Goal: Navigation & Orientation: Find specific page/section

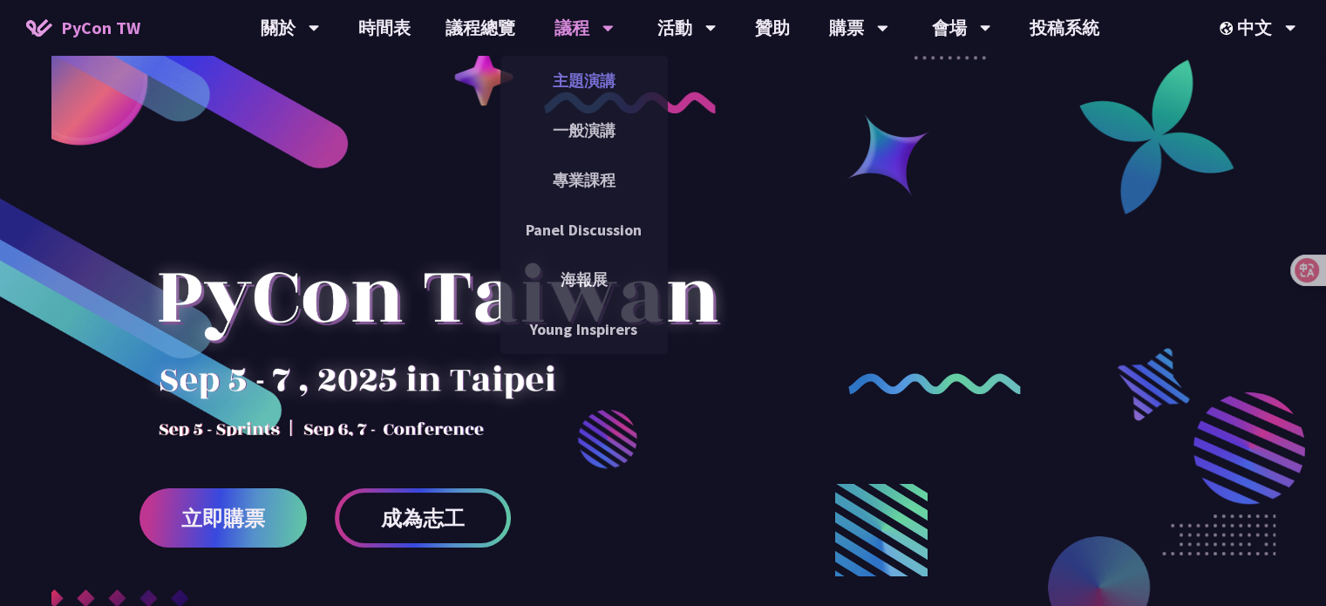
click at [555, 76] on link "主題演講" at bounding box center [584, 80] width 167 height 41
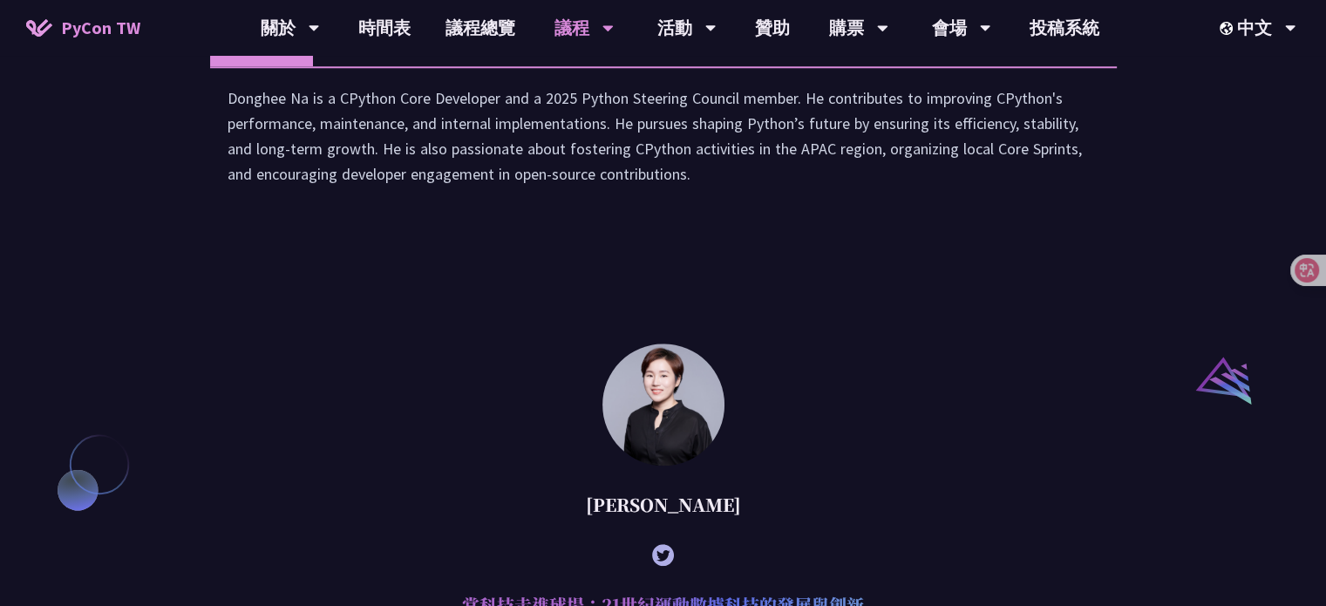
scroll to position [1573, 0]
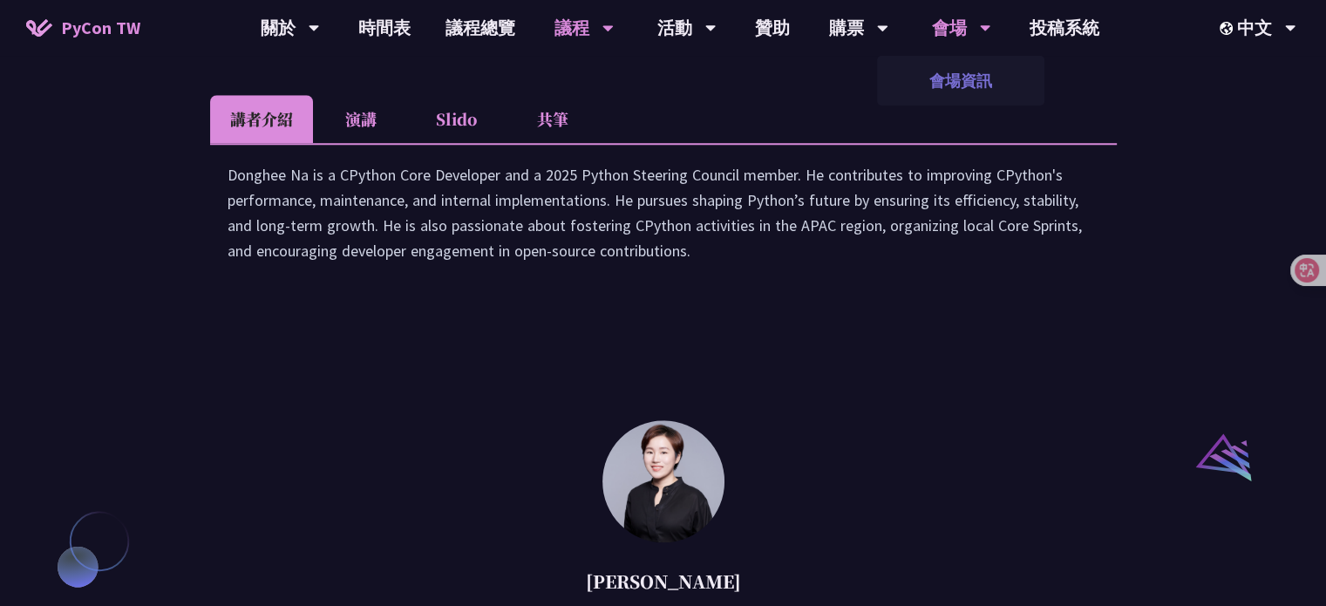
click at [937, 72] on link "會場資訊" at bounding box center [960, 80] width 167 height 41
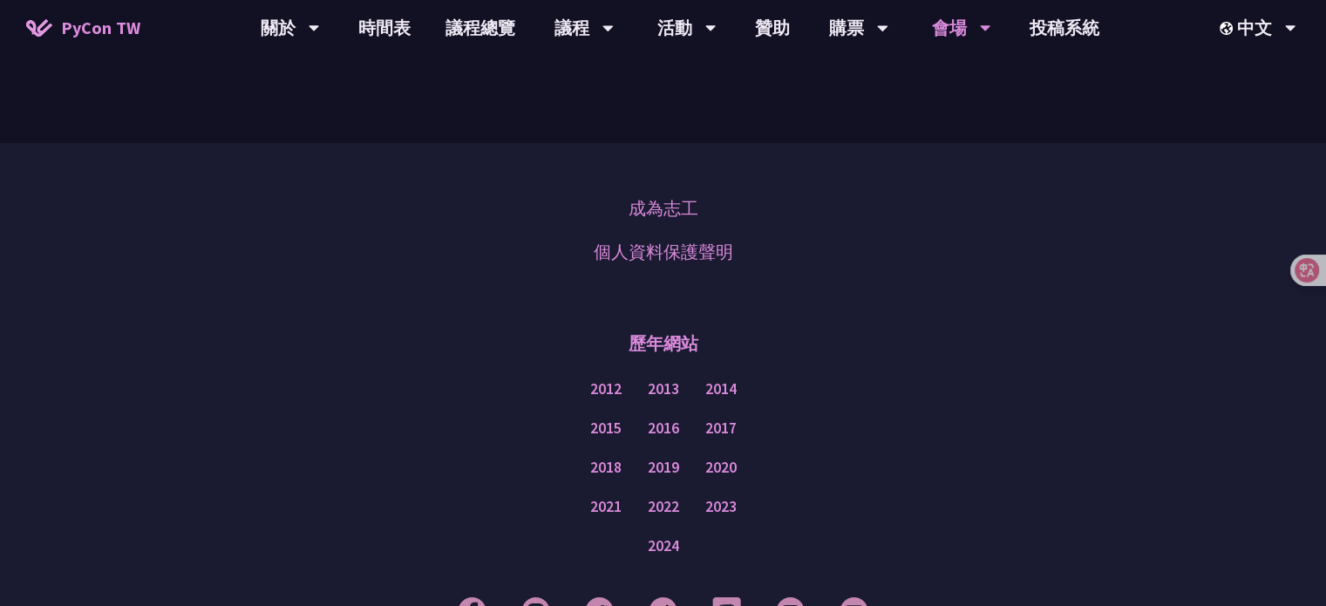
scroll to position [1636, 0]
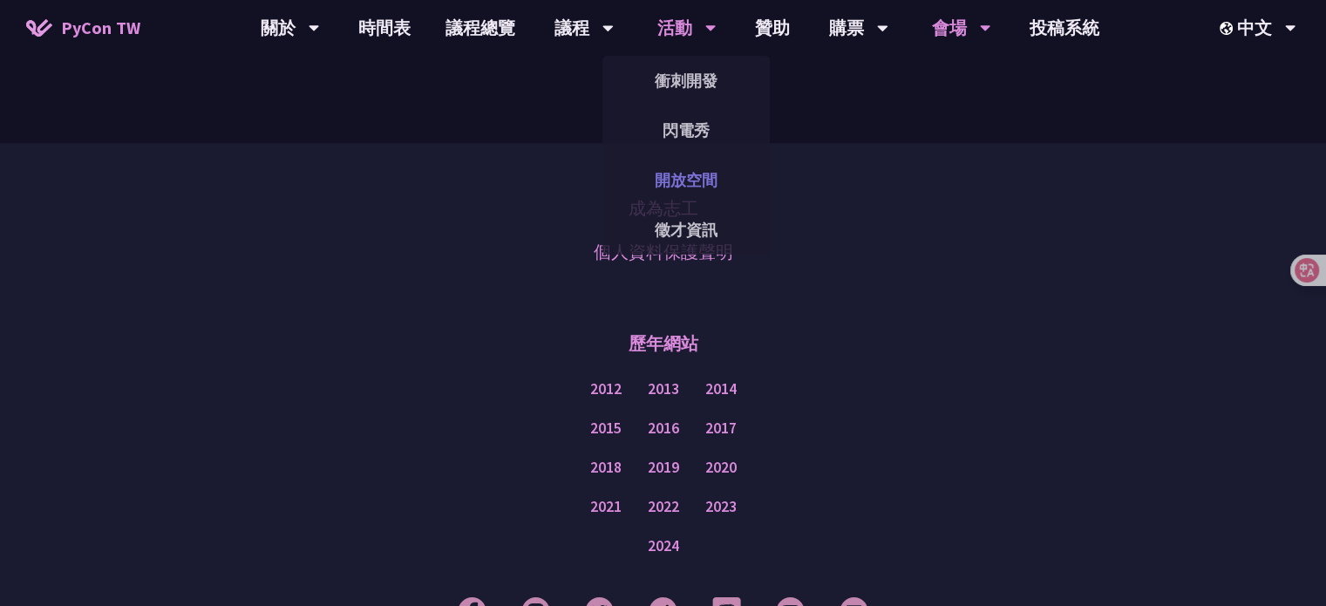
click at [646, 175] on link "開放空間" at bounding box center [686, 180] width 167 height 41
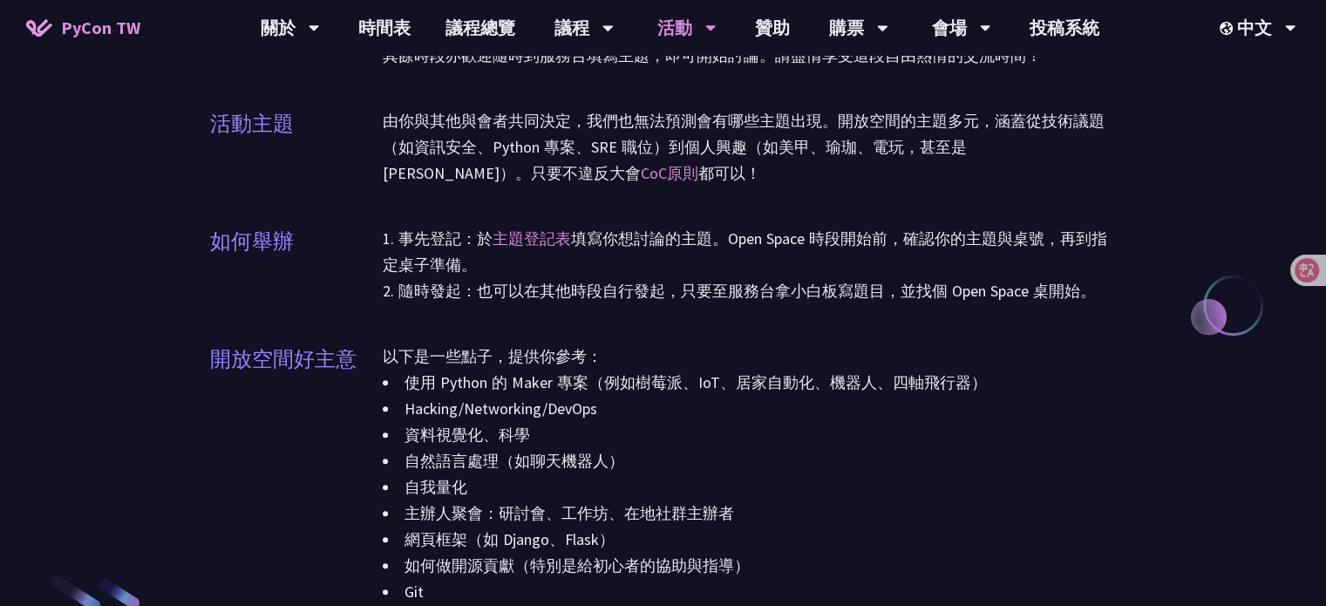
scroll to position [1757, 0]
